Goal: Task Accomplishment & Management: Complete application form

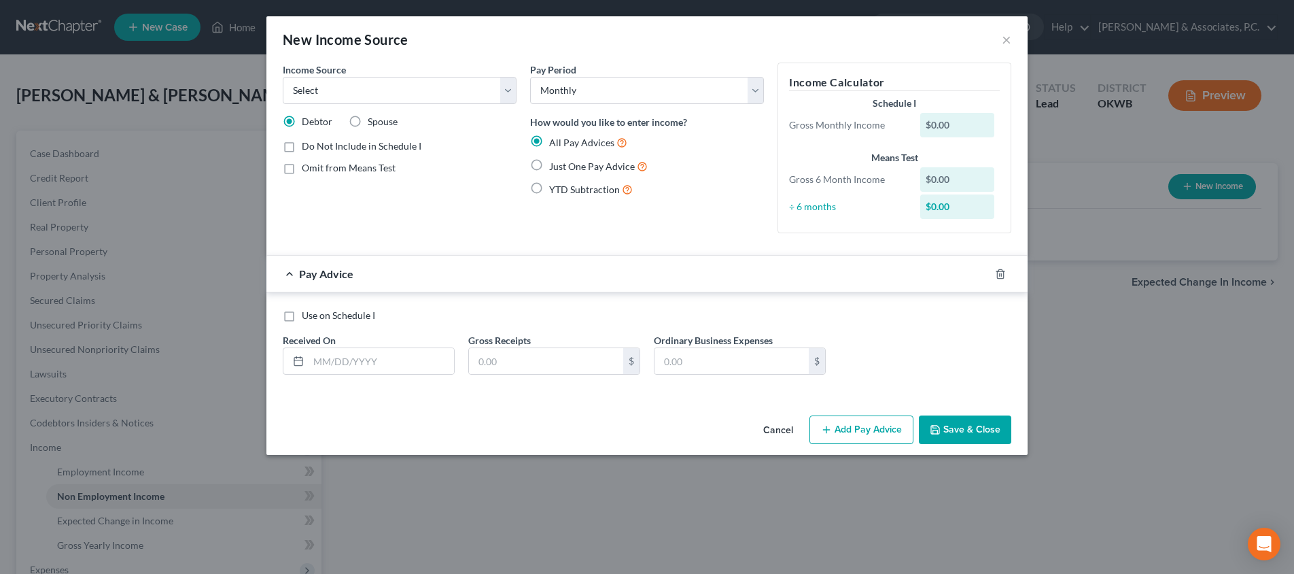
select select "0"
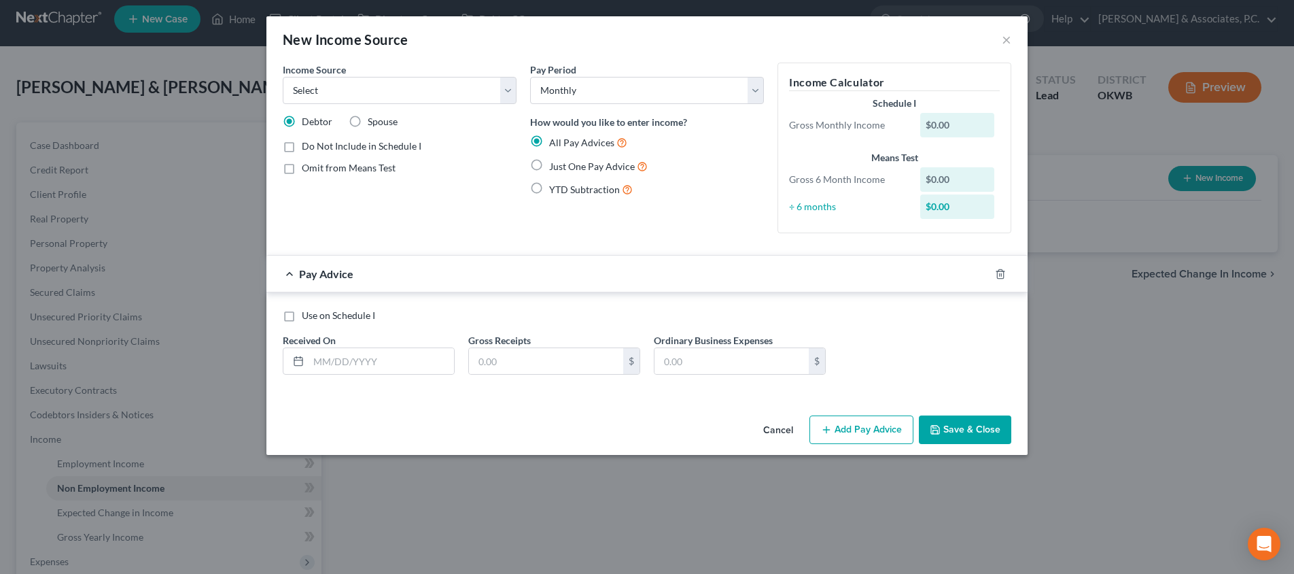
scroll to position [8, 0]
click at [1009, 37] on button "×" at bounding box center [1007, 39] width 10 height 16
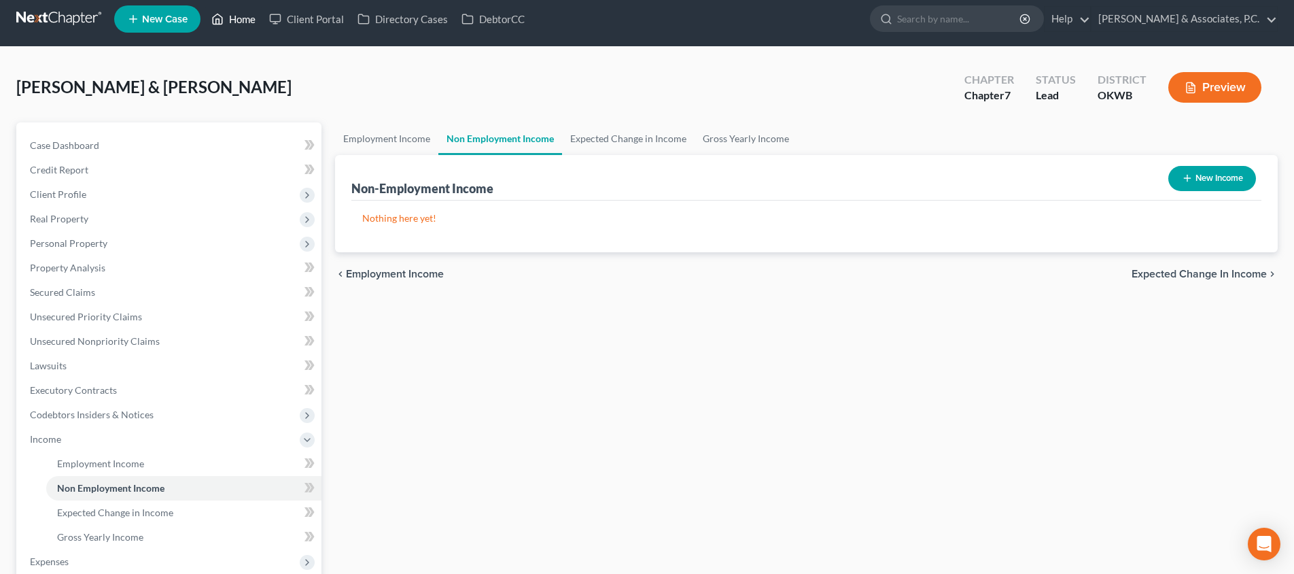
click at [241, 27] on link "Home" at bounding box center [234, 19] width 58 height 24
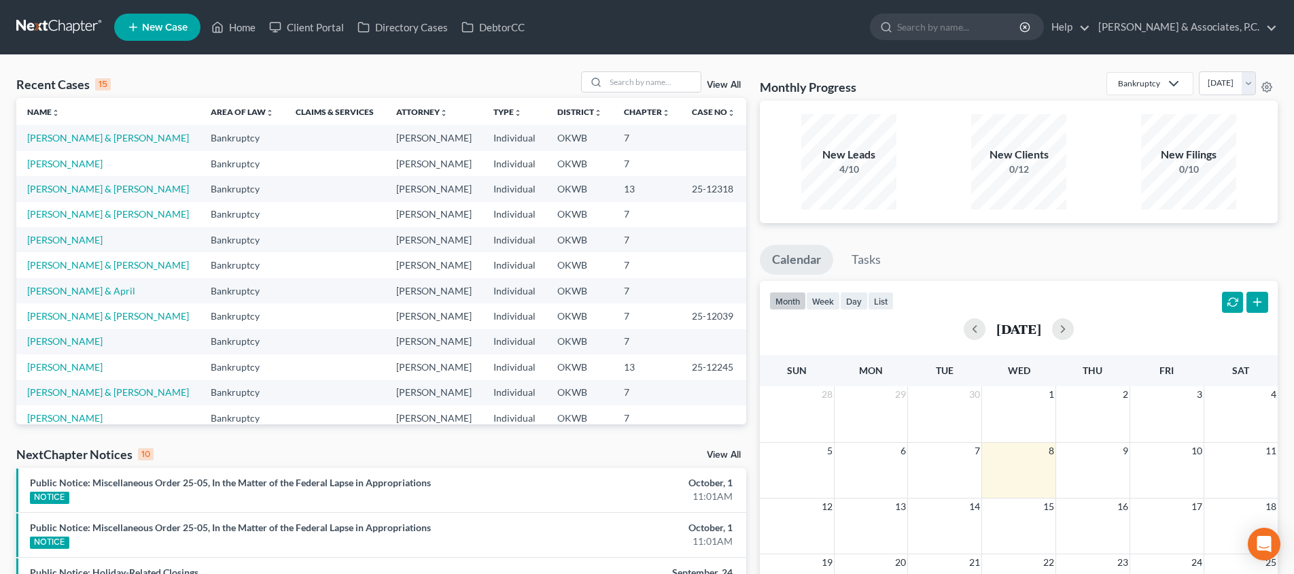
click at [156, 35] on link "New Case" at bounding box center [157, 27] width 86 height 27
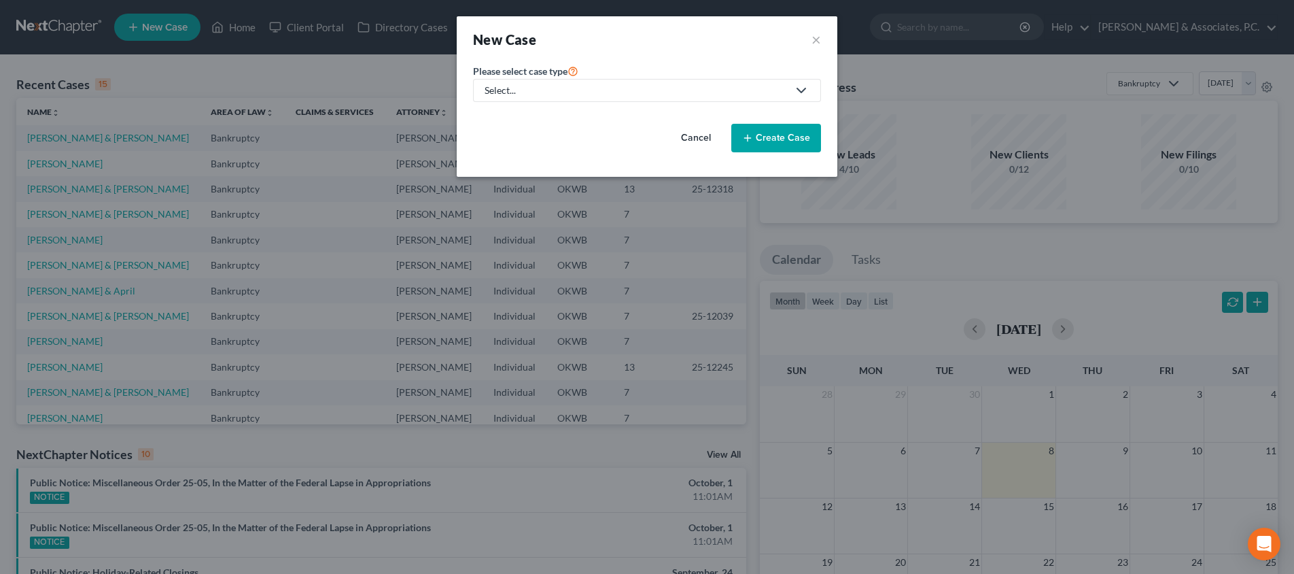
click at [580, 92] on div "Select..." at bounding box center [636, 91] width 303 height 14
drag, startPoint x: 572, startPoint y: 109, endPoint x: 589, endPoint y: 116, distance: 19.2
click at [572, 109] on link "Bankruptcy" at bounding box center [551, 117] width 156 height 21
select select "65"
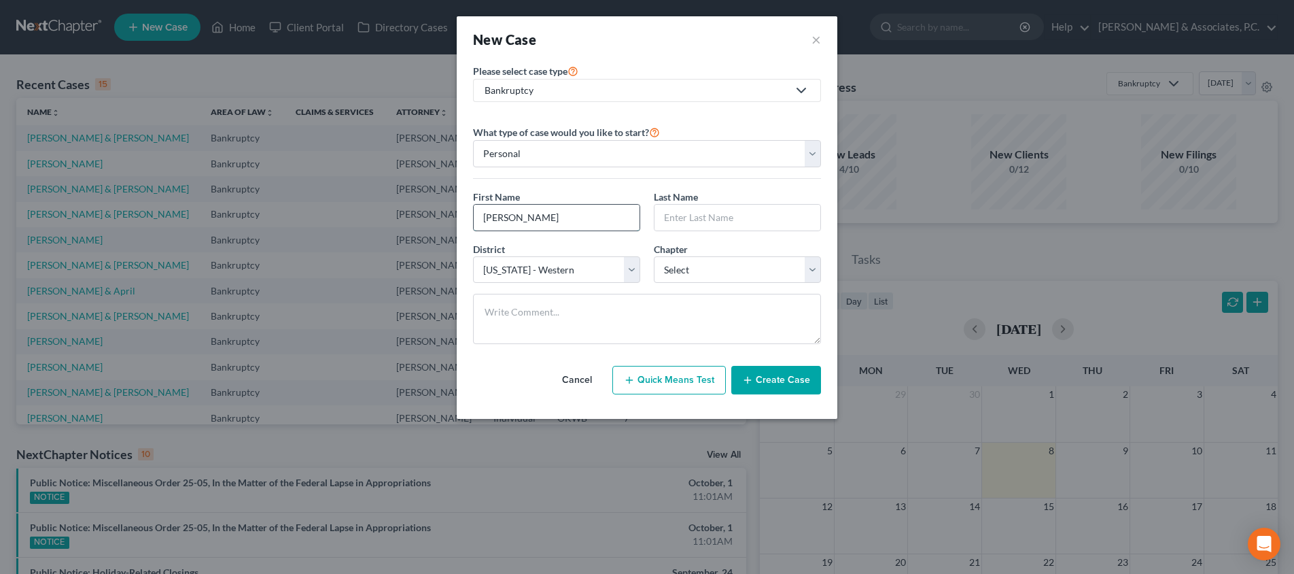
type input "[PERSON_NAME]"
select select "0"
click at [762, 372] on button "Create Case" at bounding box center [776, 380] width 90 height 29
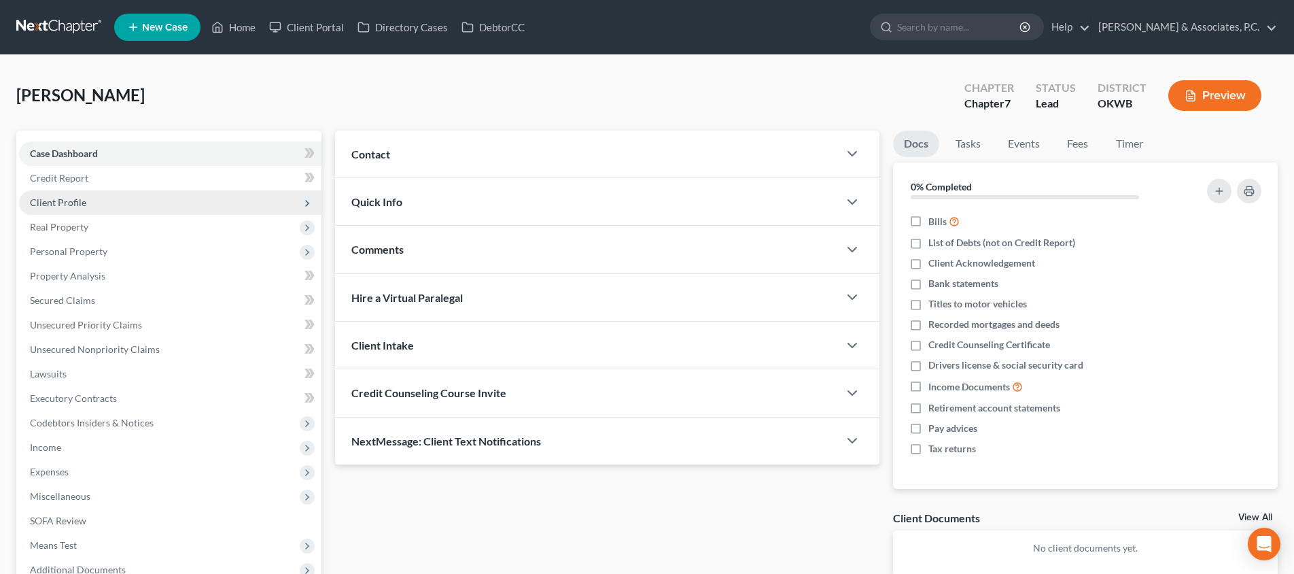
click at [161, 201] on span "Client Profile" at bounding box center [170, 202] width 302 height 24
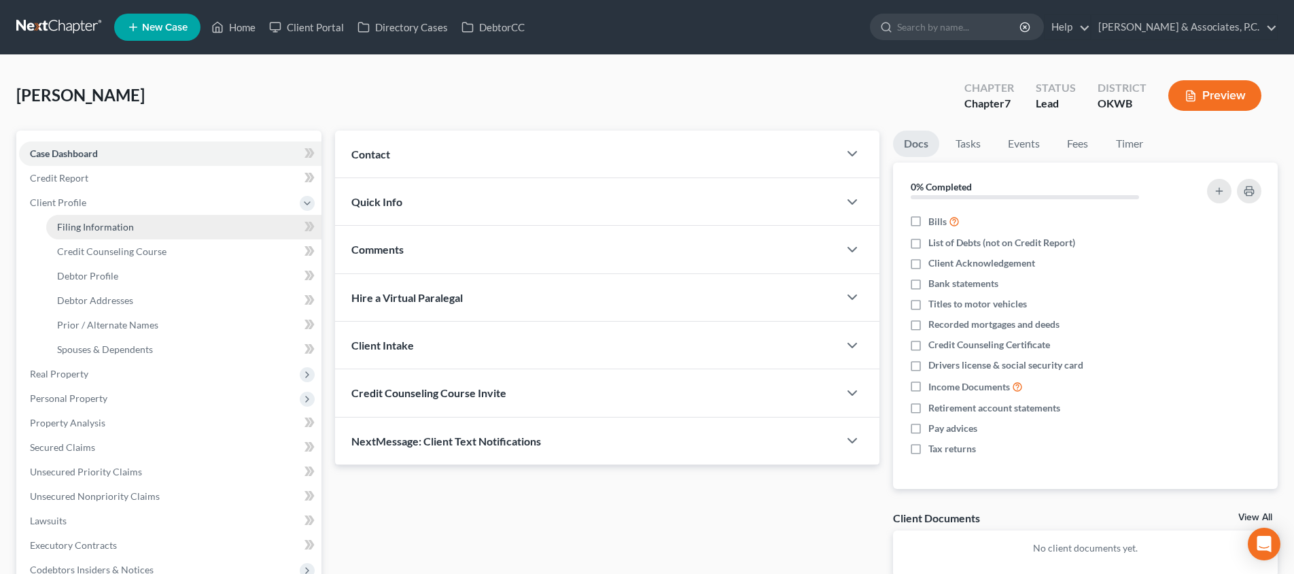
click at [181, 226] on link "Filing Information" at bounding box center [183, 227] width 275 height 24
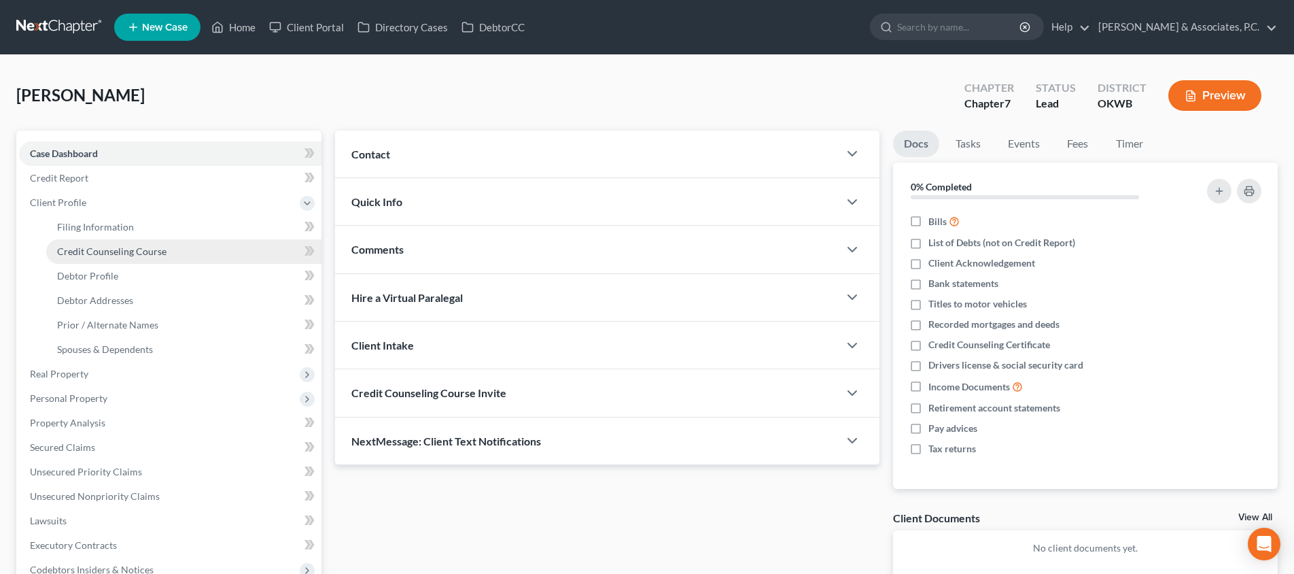
select select "1"
select select "0"
select select "65"
select select "37"
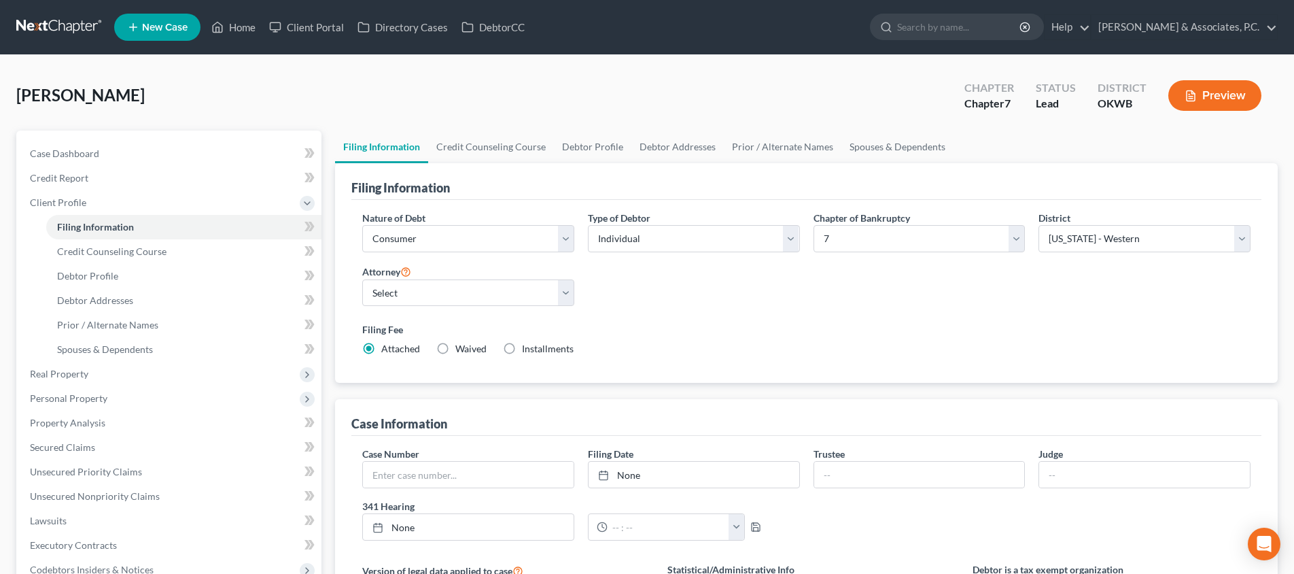
scroll to position [41, 0]
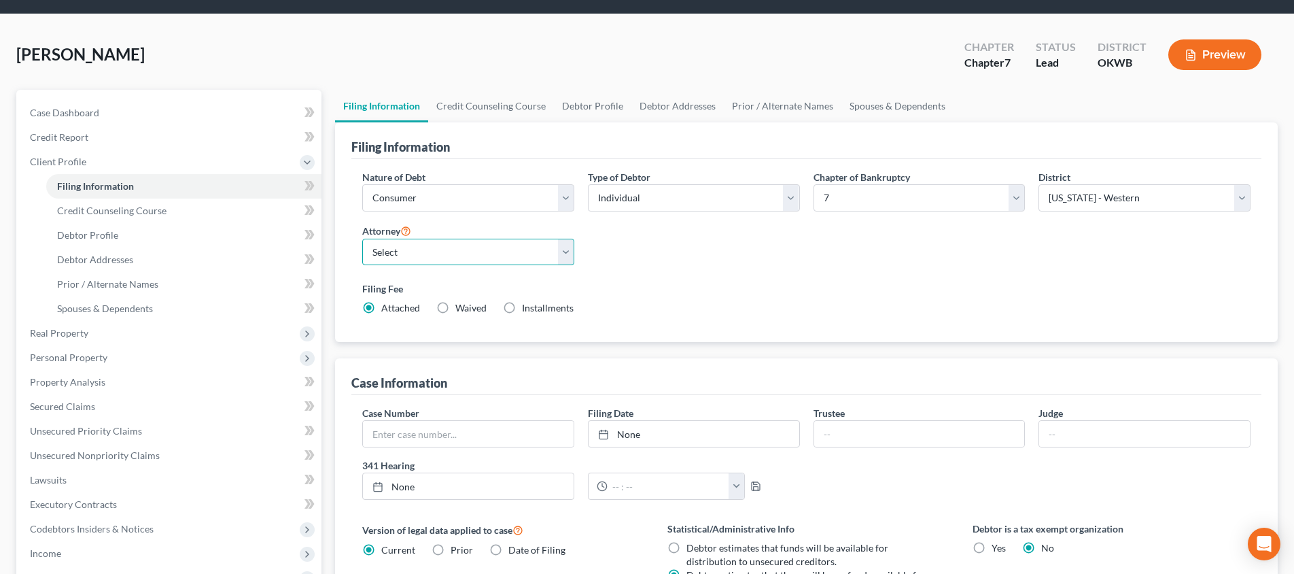
select select "2"
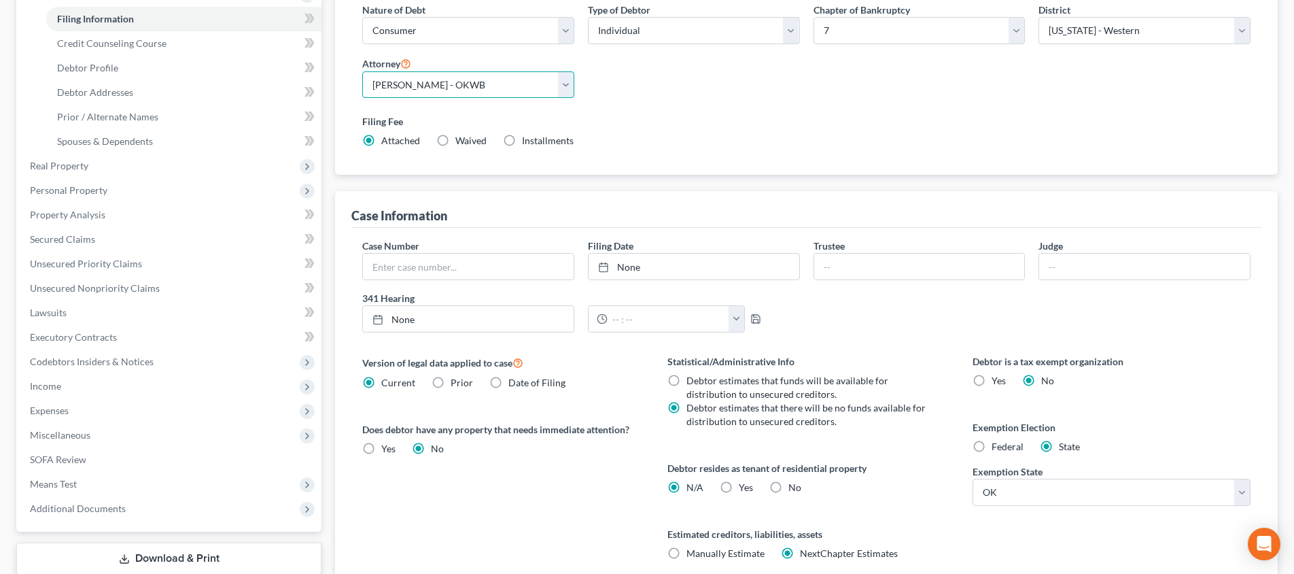
scroll to position [311, 0]
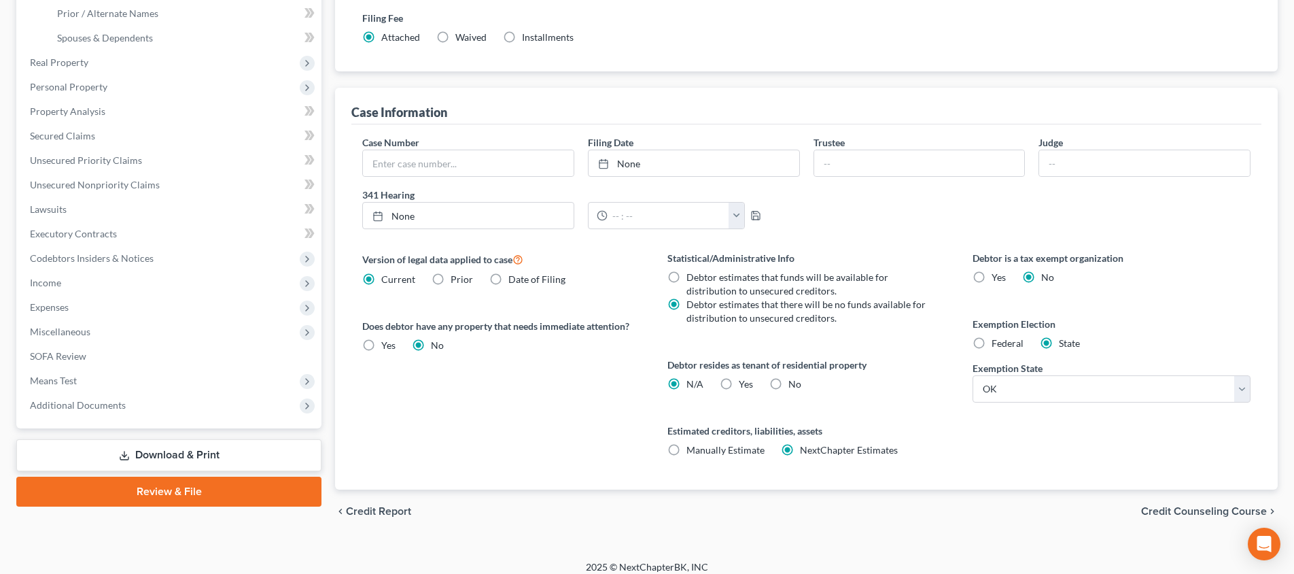
click at [788, 382] on label "No" at bounding box center [794, 384] width 13 height 14
click at [794, 382] on input "No" at bounding box center [798, 381] width 9 height 9
radio input "true"
radio input "false"
click at [1165, 509] on span "Credit Counseling Course" at bounding box center [1204, 511] width 126 height 11
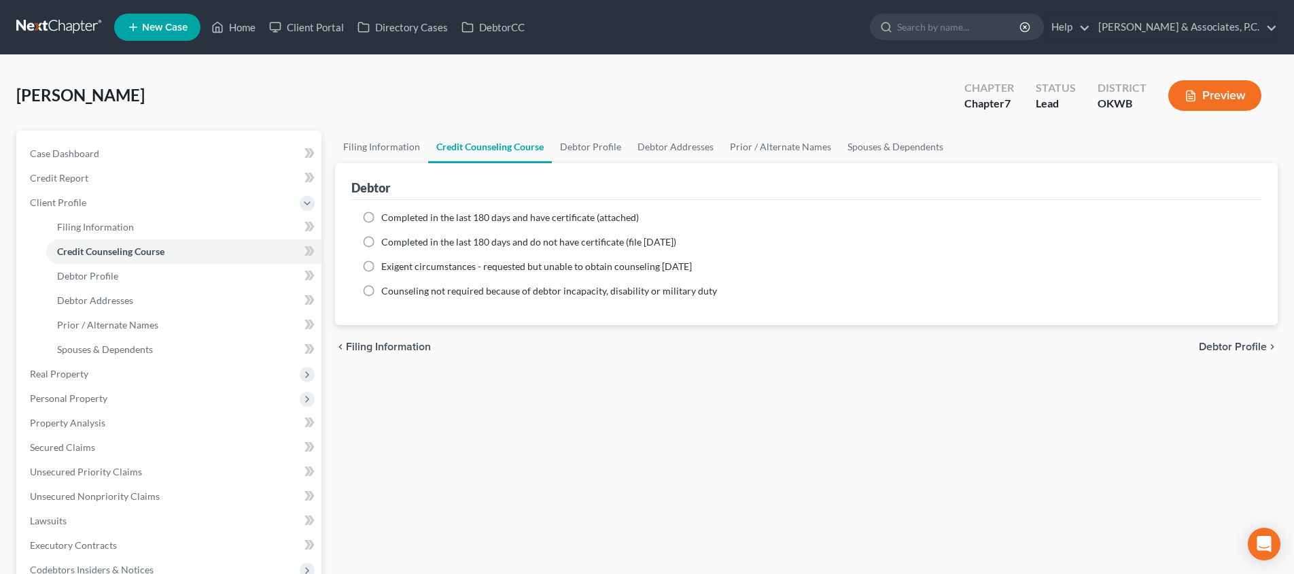
click at [1213, 343] on span "Debtor Profile" at bounding box center [1233, 346] width 68 height 11
select select "0"
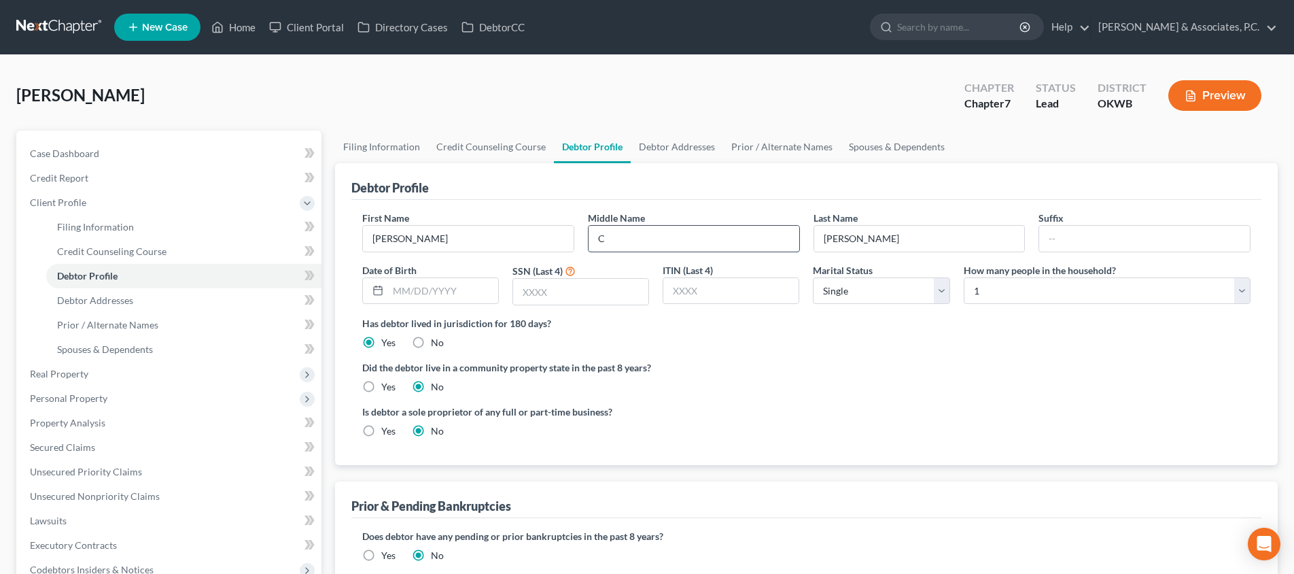
type input "C"
type input "[DATE]"
type input "8937"
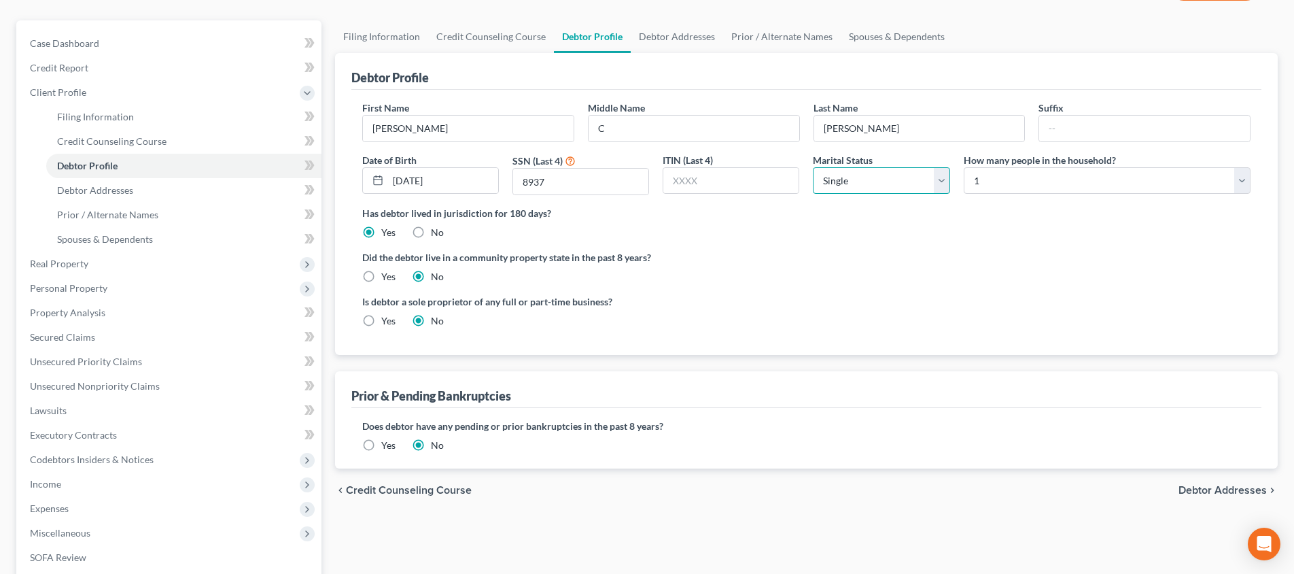
scroll to position [118, 0]
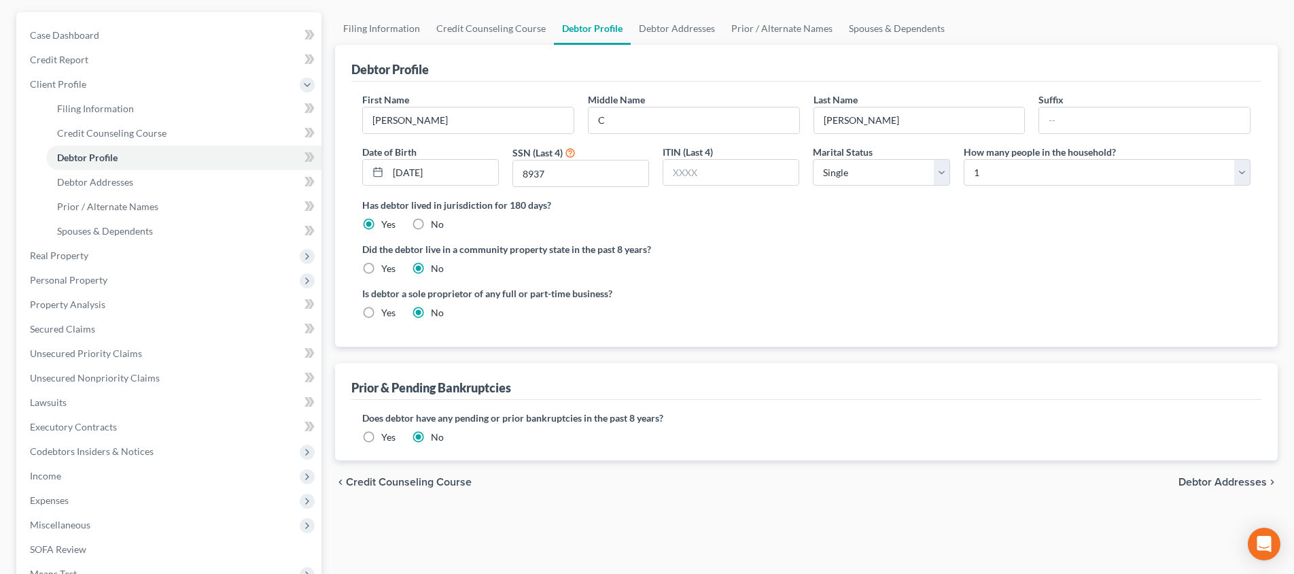
click at [1224, 479] on span "Debtor Addresses" at bounding box center [1223, 481] width 88 height 11
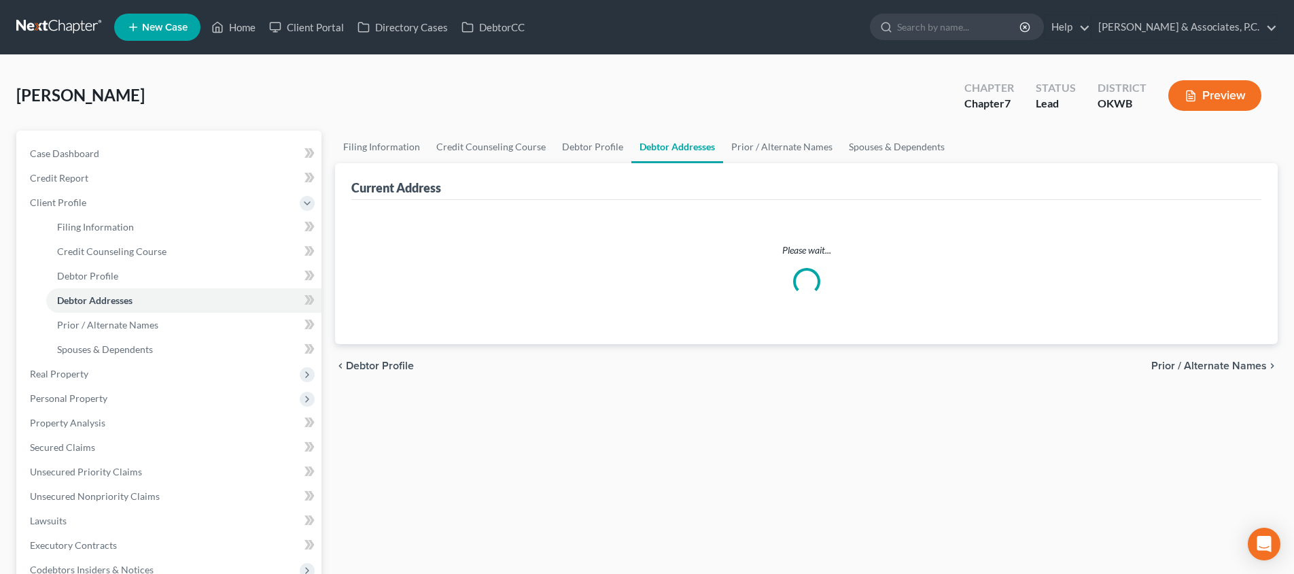
select select "0"
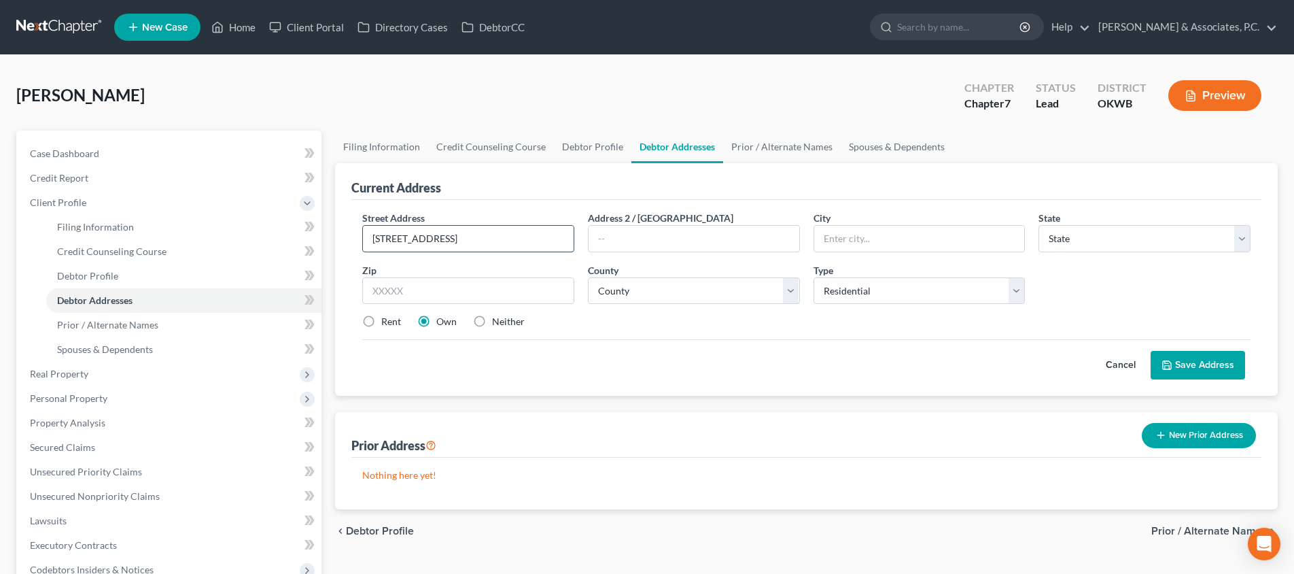
type input "[STREET_ADDRESS]"
type input "73010"
type input "[PERSON_NAME]"
select select "37"
select select "46"
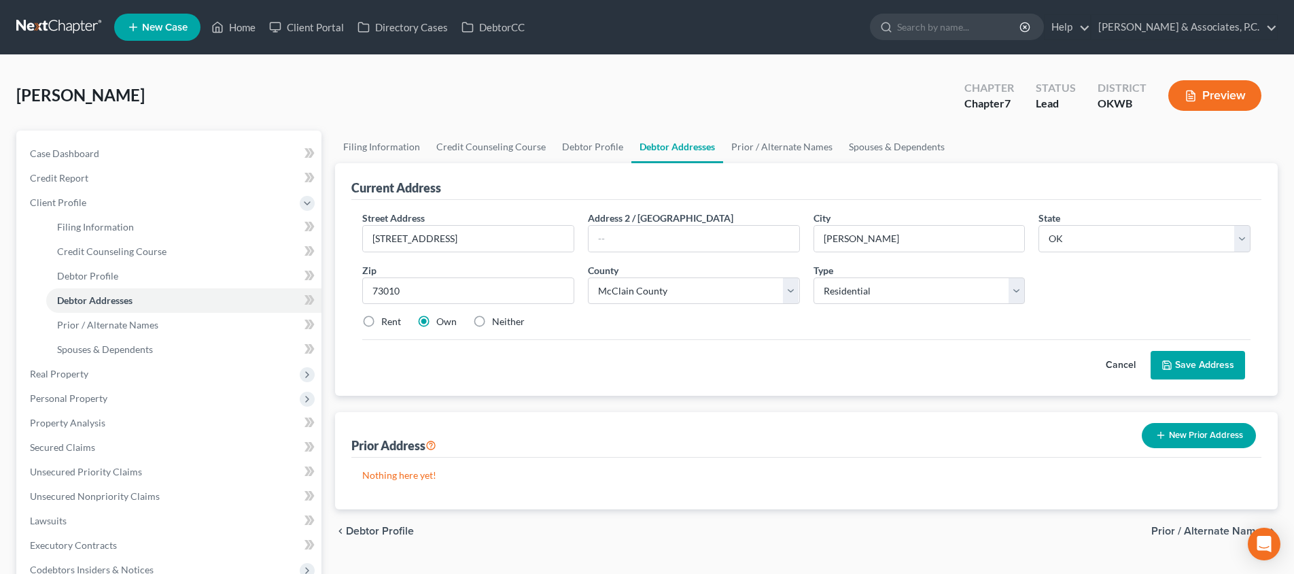
click at [1181, 368] on button "Save Address" at bounding box center [1198, 365] width 94 height 29
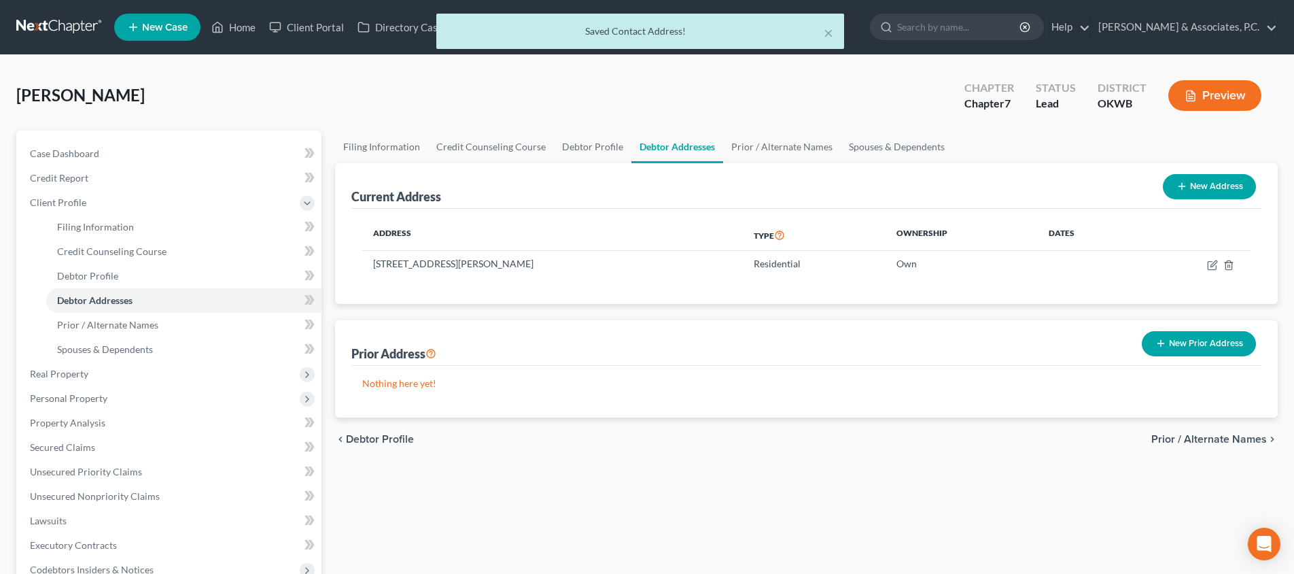
click at [1171, 435] on span "Prior / Alternate Names" at bounding box center [1209, 439] width 116 height 11
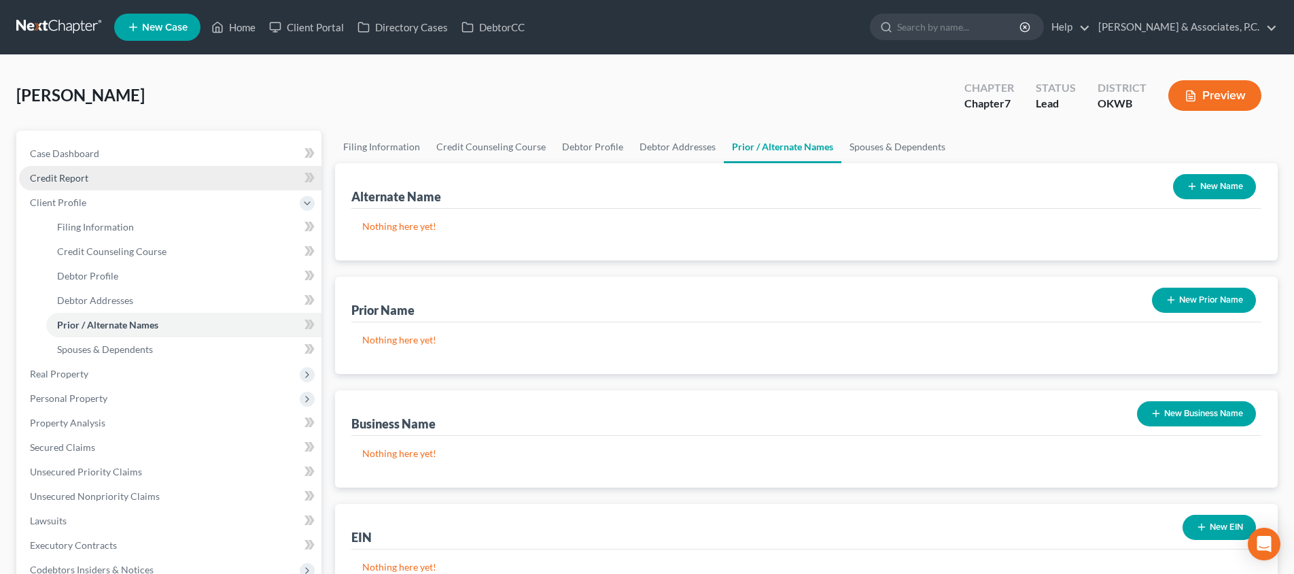
click at [179, 182] on link "Credit Report" at bounding box center [170, 178] width 302 height 24
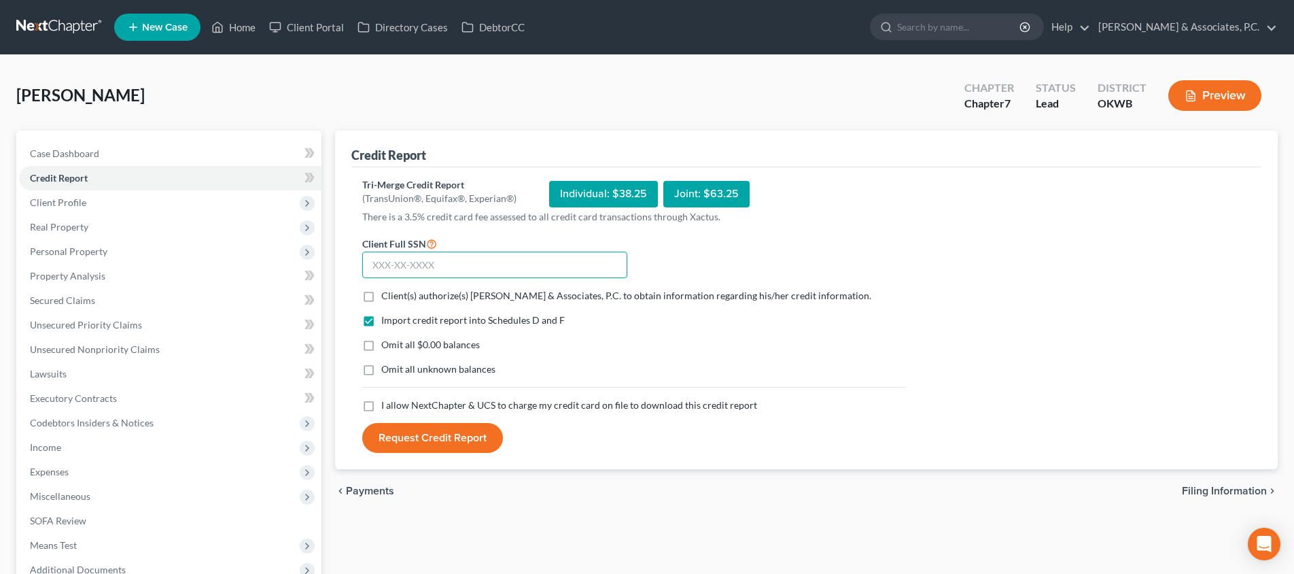
click at [486, 263] on input "text" at bounding box center [494, 265] width 265 height 27
type input "499-68-8937"
click at [381, 295] on label "Client(s) authorize(s) [PERSON_NAME] & Associates, P.C. to obtain information r…" at bounding box center [626, 296] width 490 height 14
click at [387, 295] on input "Client(s) authorize(s) [PERSON_NAME] & Associates, P.C. to obtain information r…" at bounding box center [391, 293] width 9 height 9
checkbox input "true"
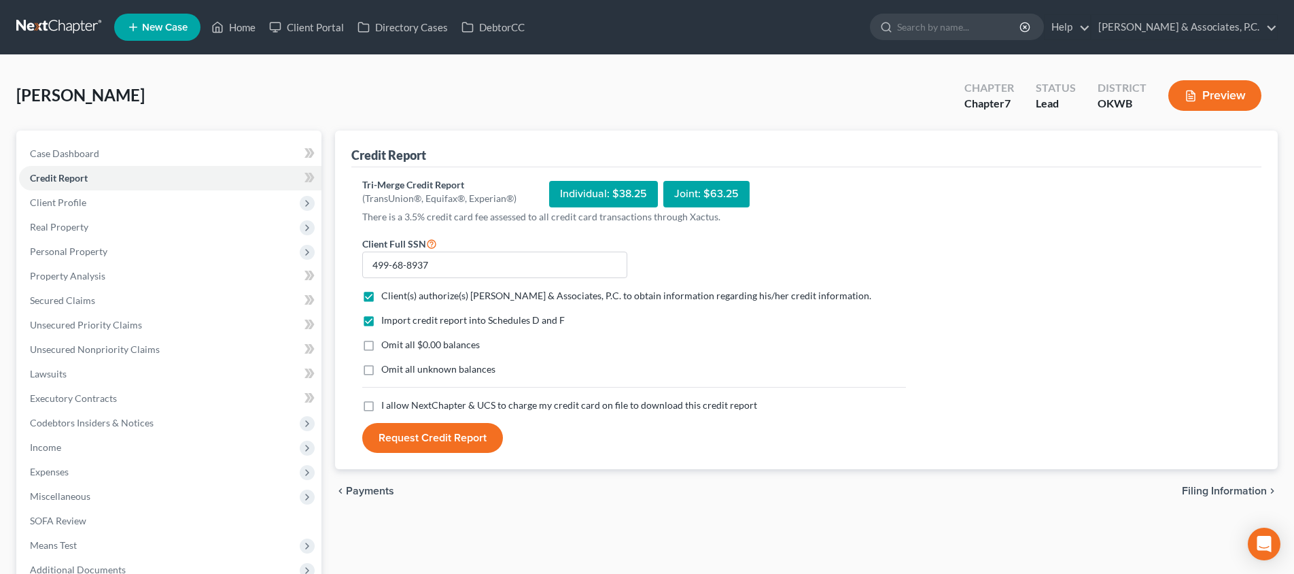
click at [381, 405] on label "I allow NextChapter & UCS to charge my credit card on file to download this cre…" at bounding box center [569, 405] width 376 height 14
click at [387, 405] on input "I allow NextChapter & UCS to charge my credit card on file to download this cre…" at bounding box center [391, 402] width 9 height 9
checkbox input "true"
click at [417, 438] on button "Request Credit Report" at bounding box center [432, 438] width 141 height 30
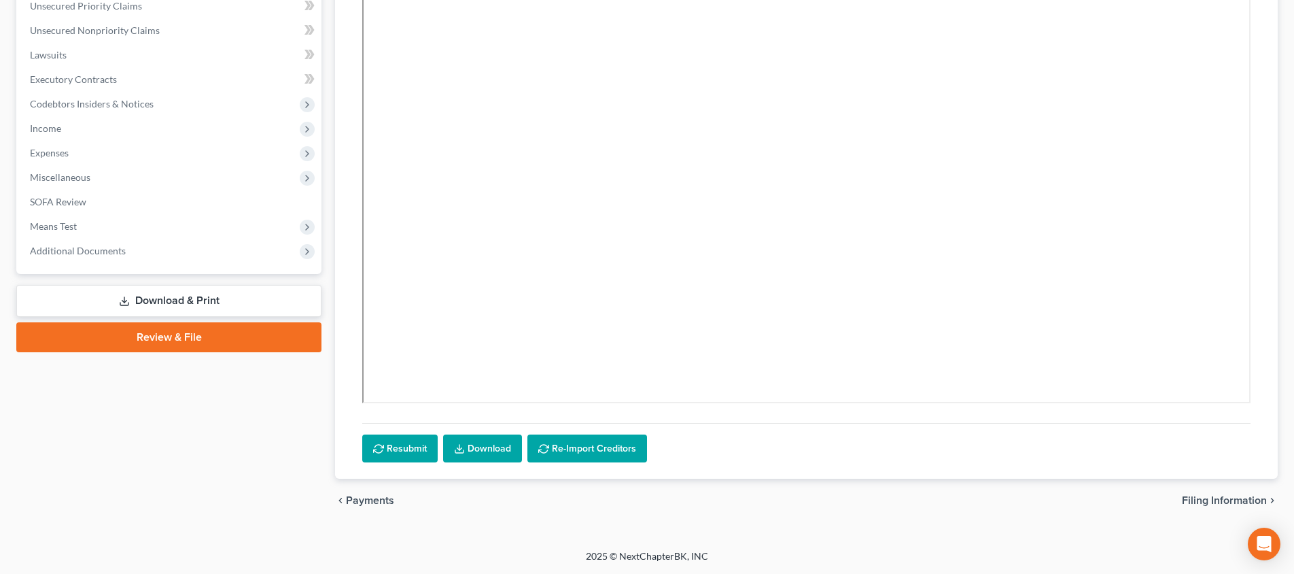
scroll to position [319, 0]
click at [467, 453] on link "Download" at bounding box center [482, 448] width 79 height 29
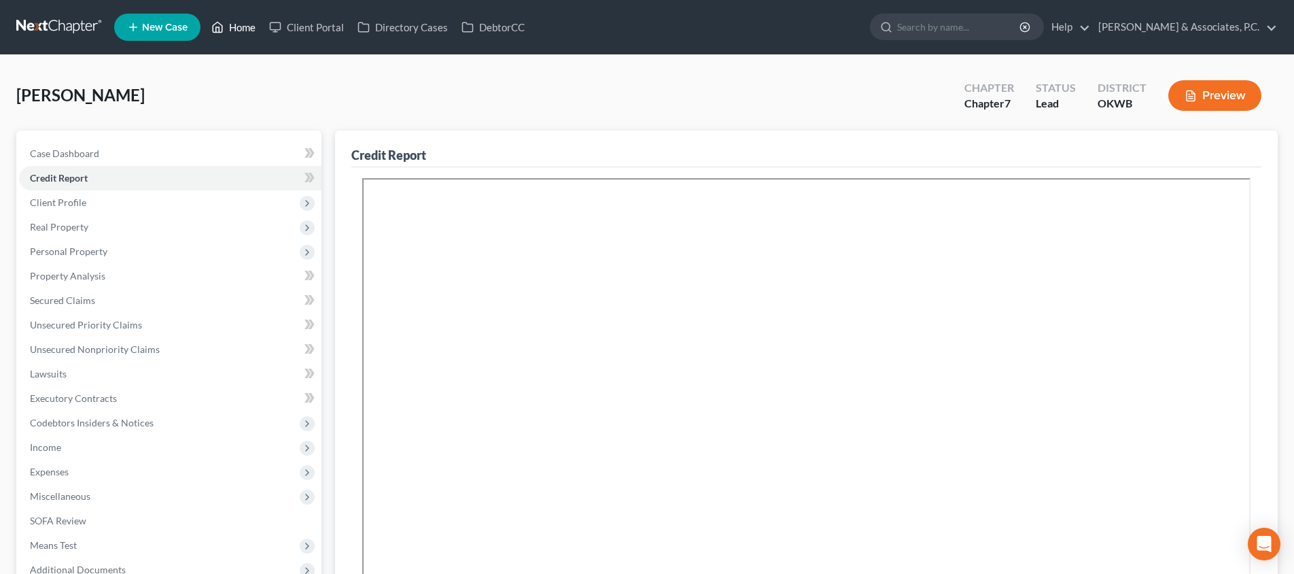
scroll to position [0, 0]
click at [231, 30] on link "Home" at bounding box center [234, 27] width 58 height 24
